Goal: Task Accomplishment & Management: Manage account settings

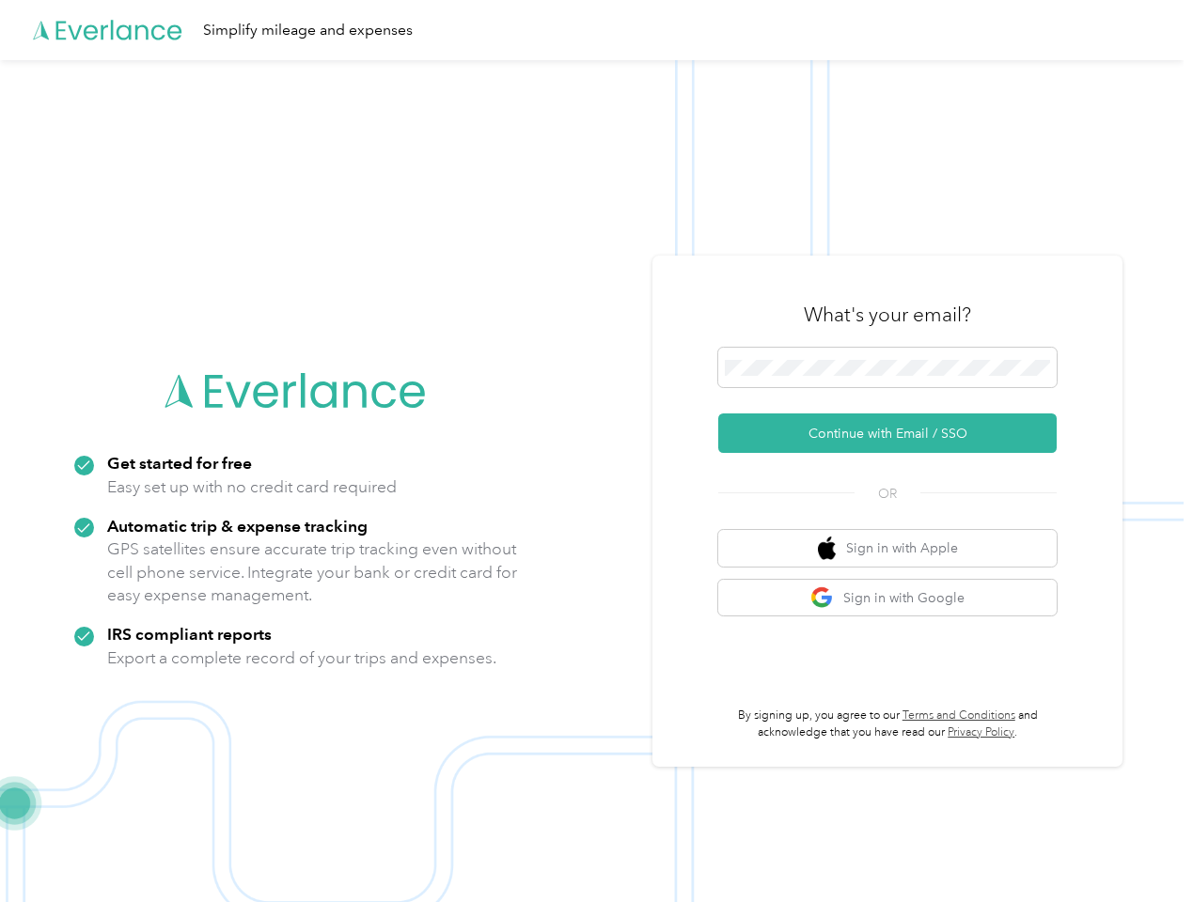
click at [596, 451] on img at bounding box center [591, 511] width 1183 height 902
click at [596, 30] on div "Simplify mileage and expenses" at bounding box center [591, 30] width 1183 height 60
click at [895, 433] on button "Continue with Email / SSO" at bounding box center [887, 432] width 338 height 39
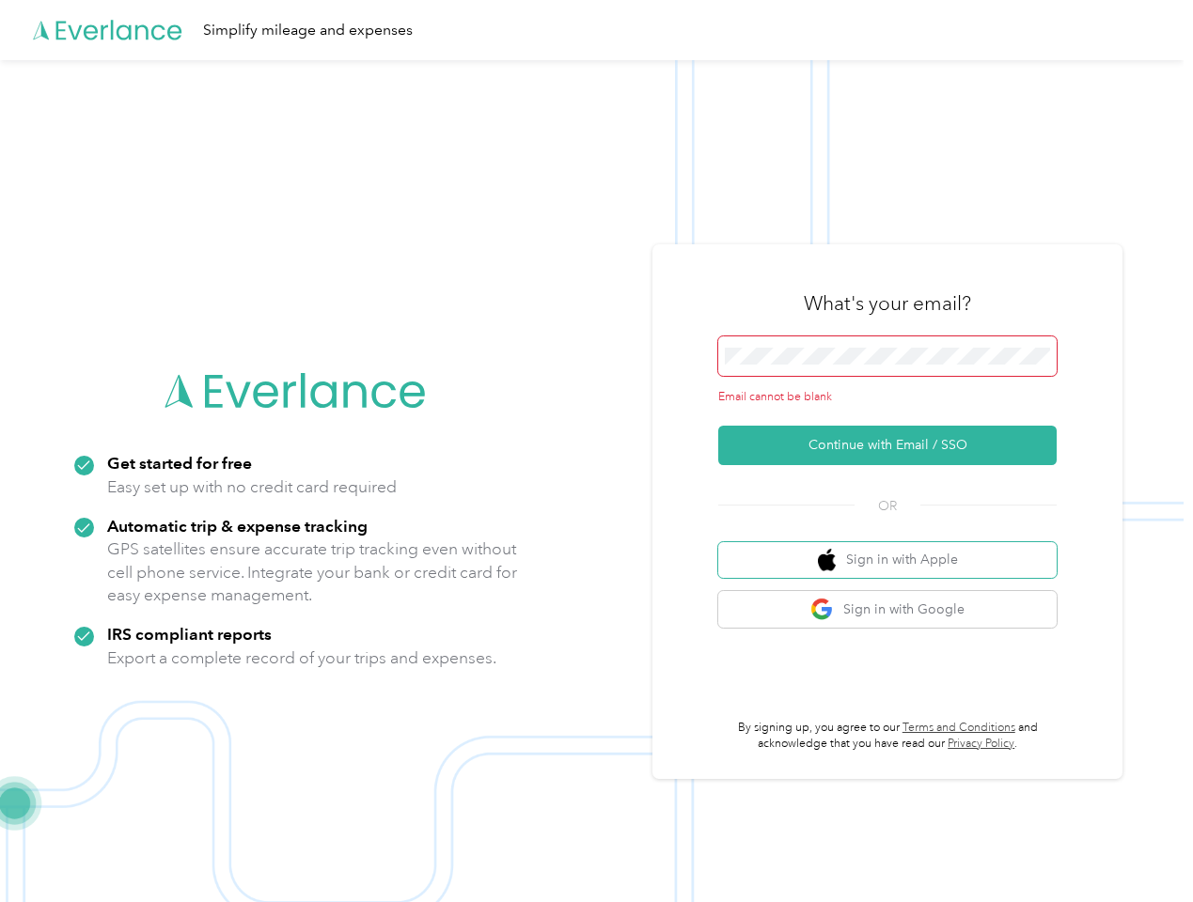
click at [895, 548] on button "Sign in with Apple" at bounding box center [887, 560] width 338 height 37
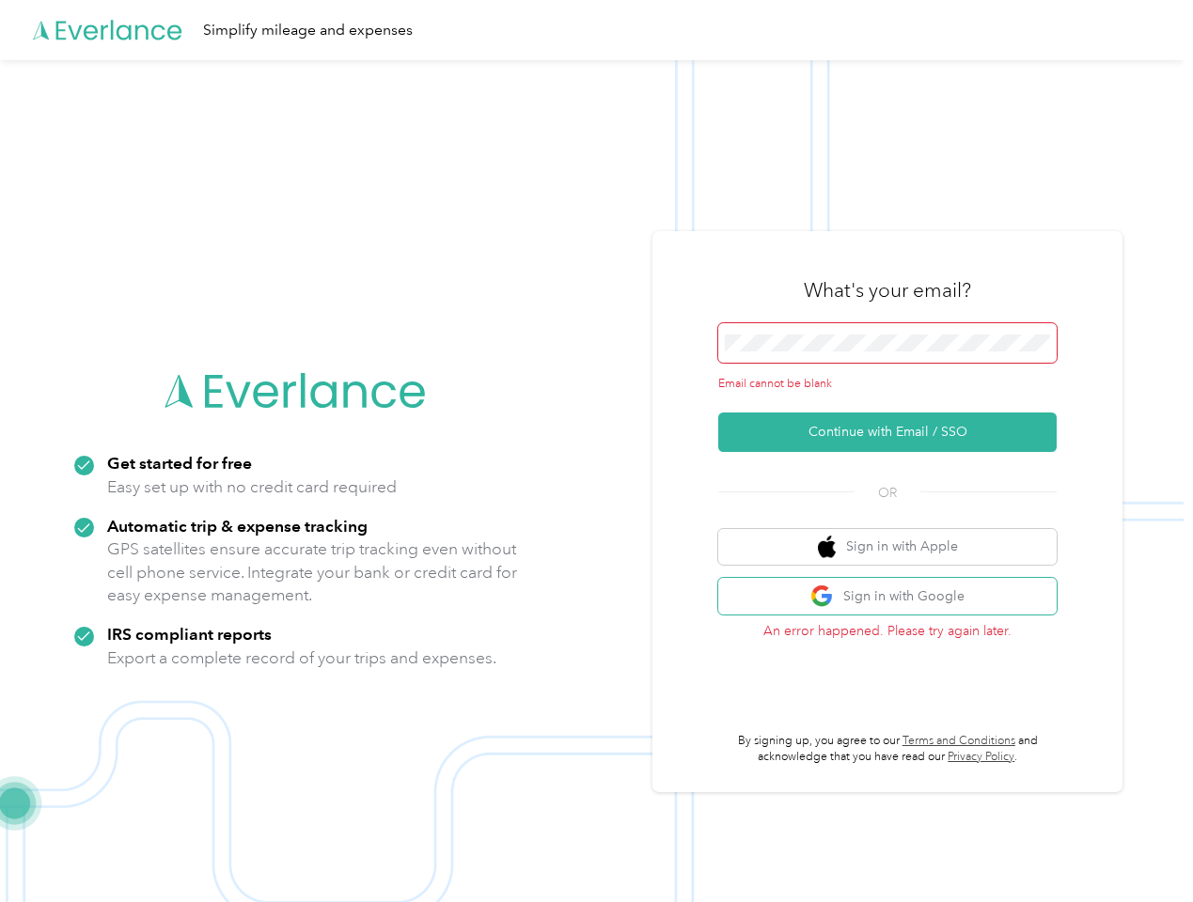
click at [895, 598] on button "Sign in with Google" at bounding box center [887, 596] width 338 height 37
